Goal: Task Accomplishment & Management: Use online tool/utility

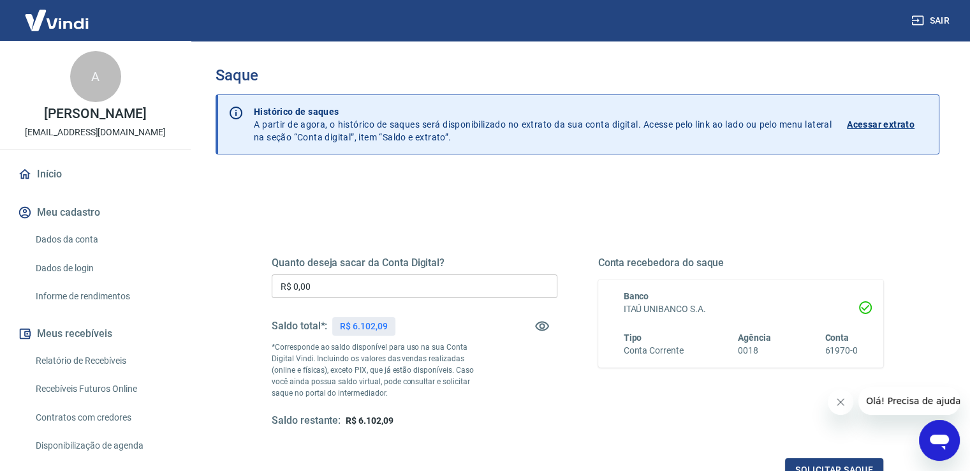
click at [349, 289] on input "R$ 0,00" at bounding box center [415, 286] width 286 height 24
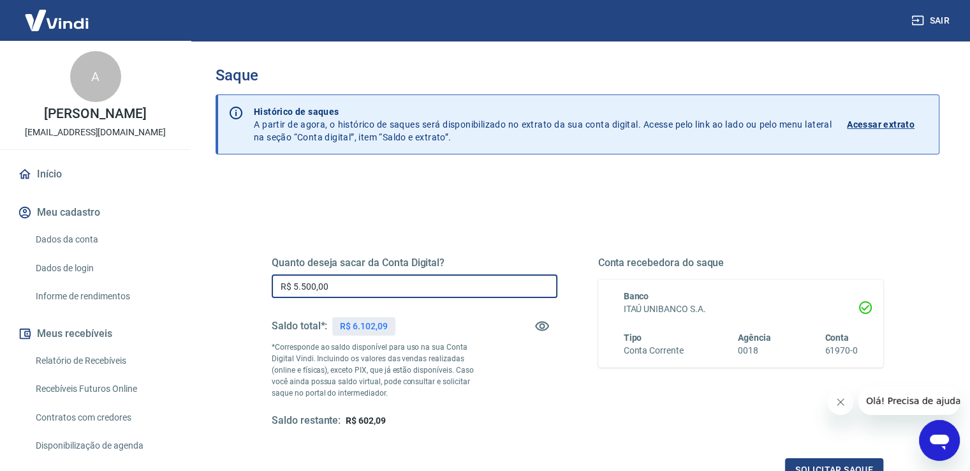
type input "R$ 5.500,00"
click at [559, 198] on div "Quanto deseja sacar da Conta Digital? R$ 5.500,00 ​ Saldo total*: R$ 6.102,09 *…" at bounding box center [578, 403] width 724 height 456
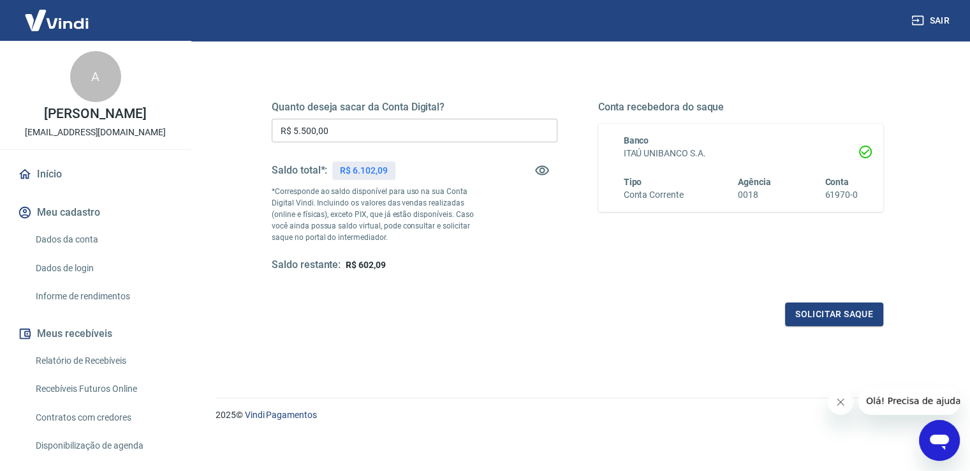
scroll to position [159, 0]
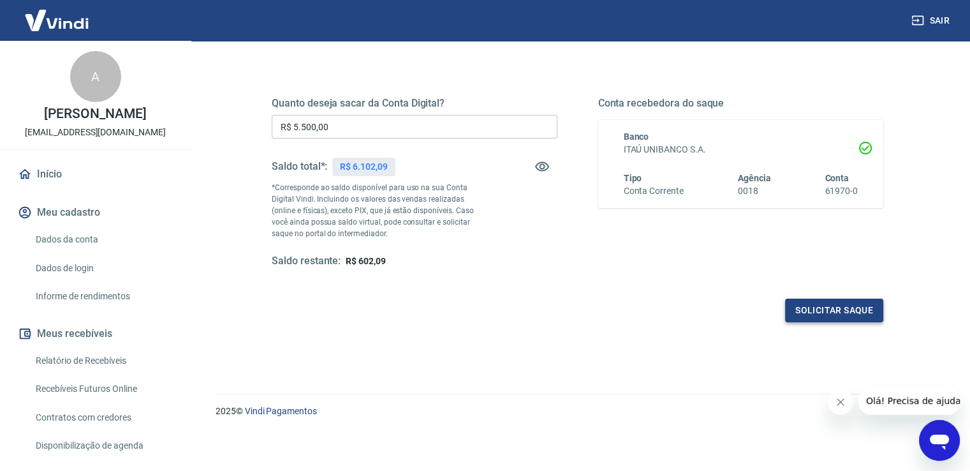
click at [826, 311] on button "Solicitar saque" at bounding box center [834, 310] width 98 height 24
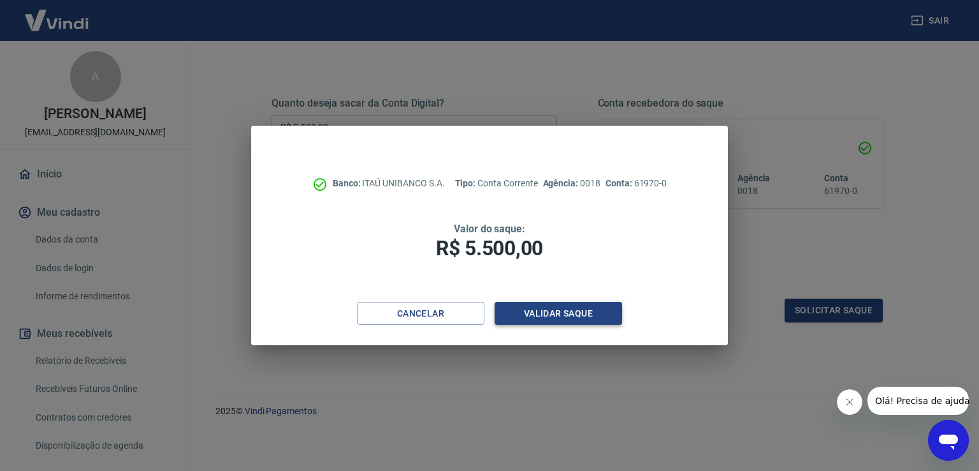
click at [601, 312] on button "Validar saque" at bounding box center [559, 314] width 128 height 24
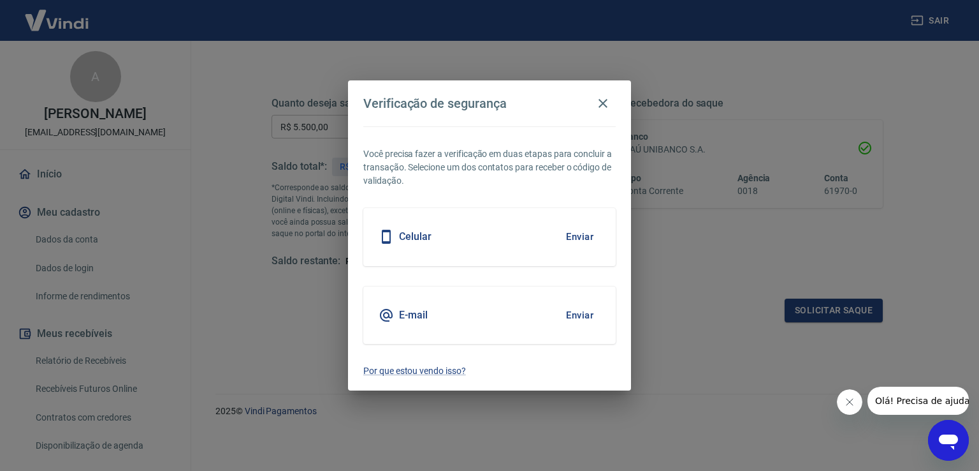
click at [584, 312] on button "Enviar" at bounding box center [579, 315] width 41 height 27
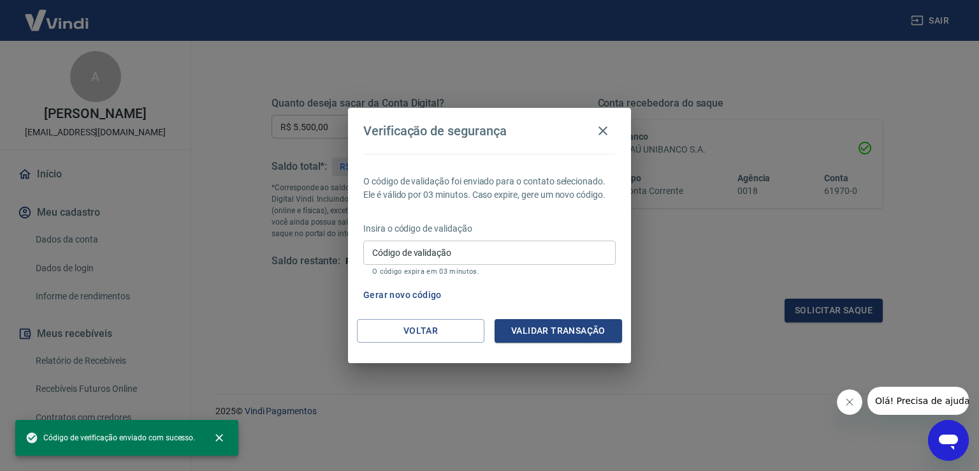
click at [480, 253] on input "Código de validação" at bounding box center [489, 252] width 253 height 24
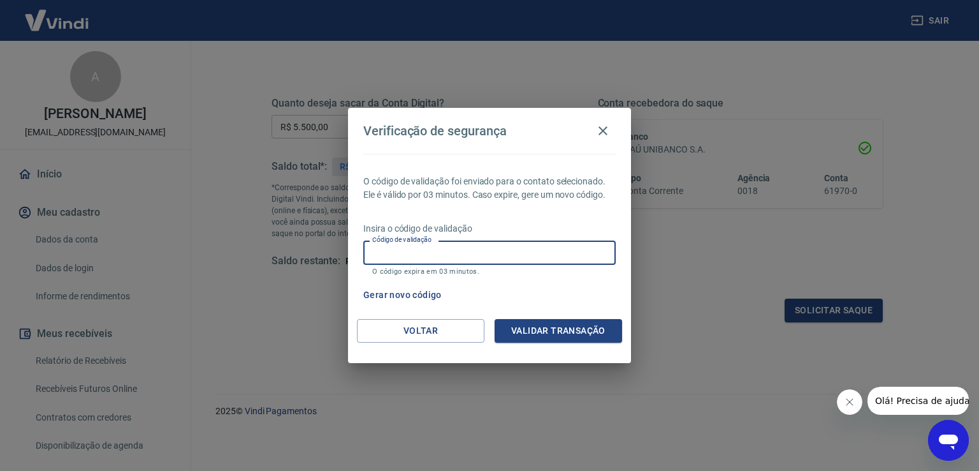
paste input "484285"
type input "484285"
click at [557, 329] on button "Validar transação" at bounding box center [559, 331] width 128 height 24
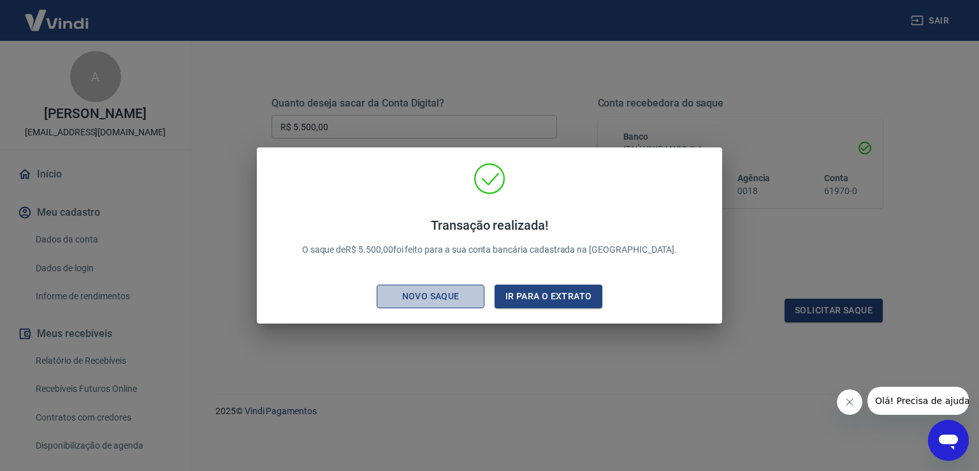
click at [449, 297] on div "Novo saque" at bounding box center [431, 296] width 88 height 16
